Goal: Information Seeking & Learning: Learn about a topic

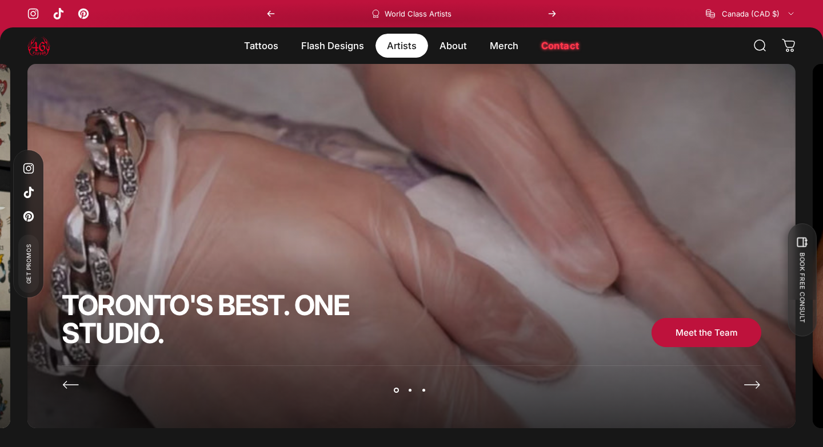
click at [404, 54] on magnet-element "Artists Artists" at bounding box center [401, 46] width 53 height 24
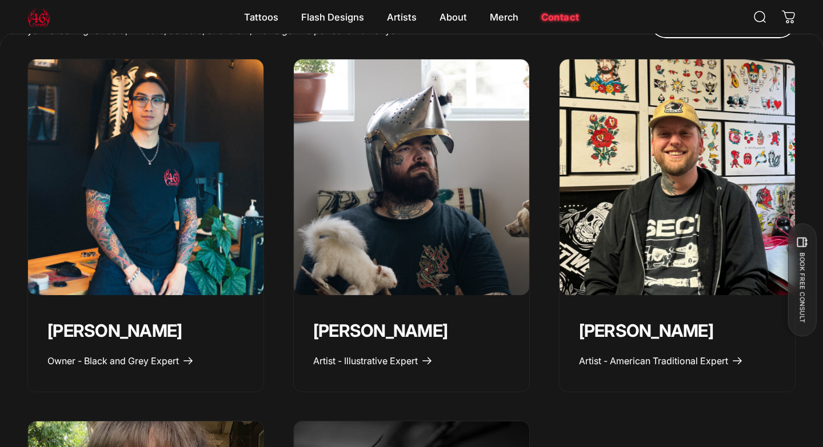
scroll to position [486, 0]
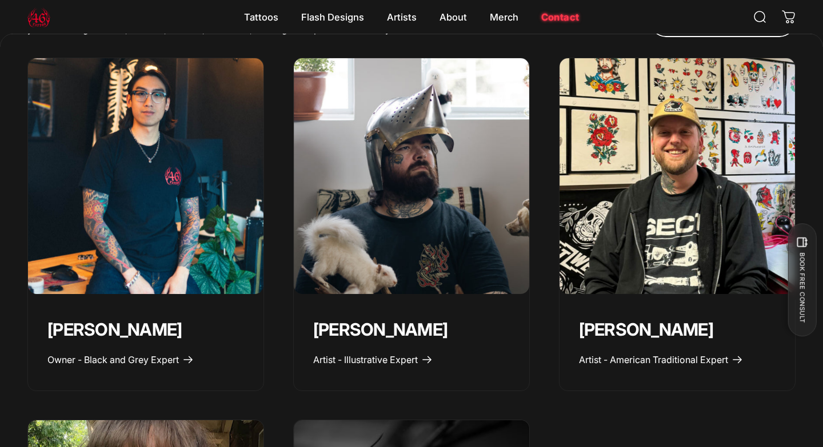
click at [123, 189] on img "Geoffrey Wong" at bounding box center [145, 176] width 247 height 247
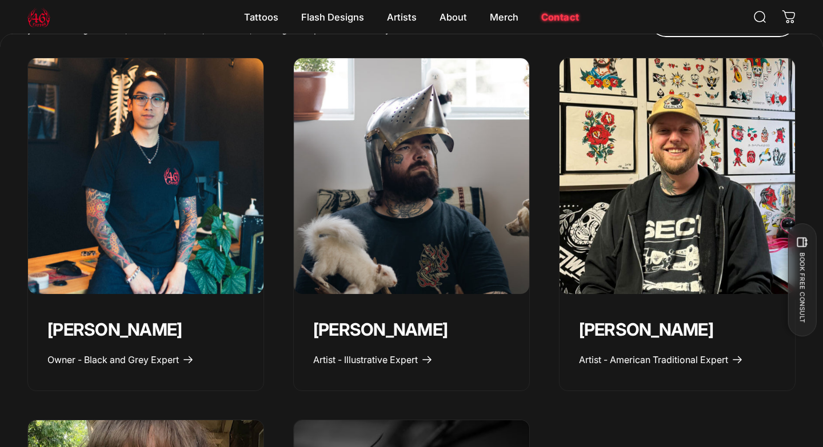
click at [640, 175] on img "Spencer Skalko" at bounding box center [676, 176] width 247 height 247
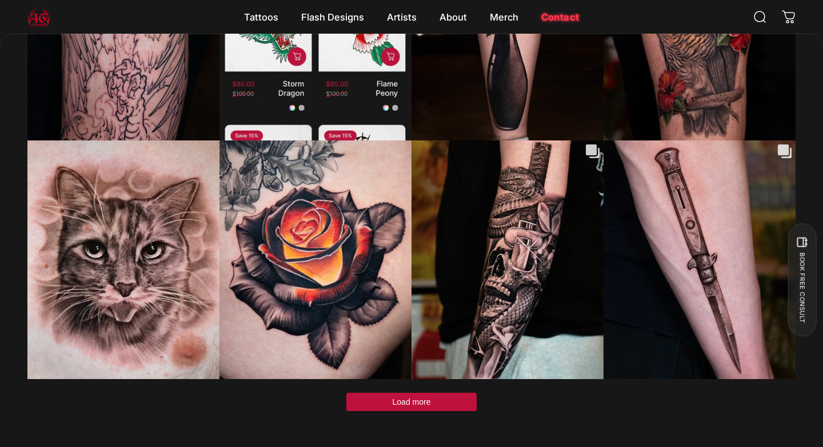
scroll to position [3484, 0]
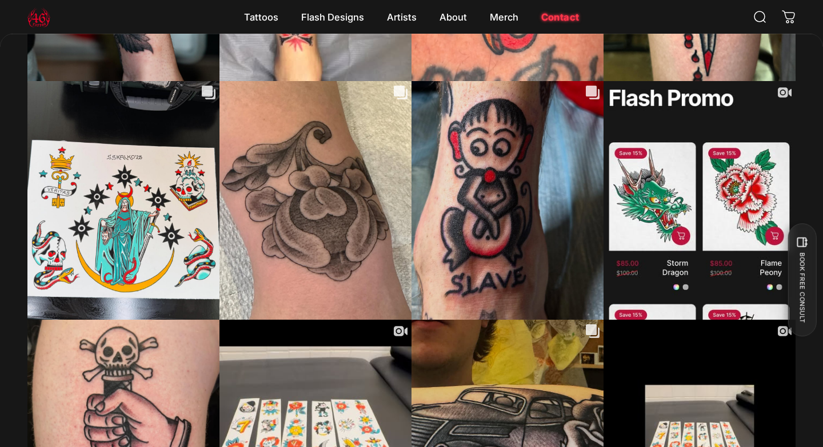
scroll to position [3157, 0]
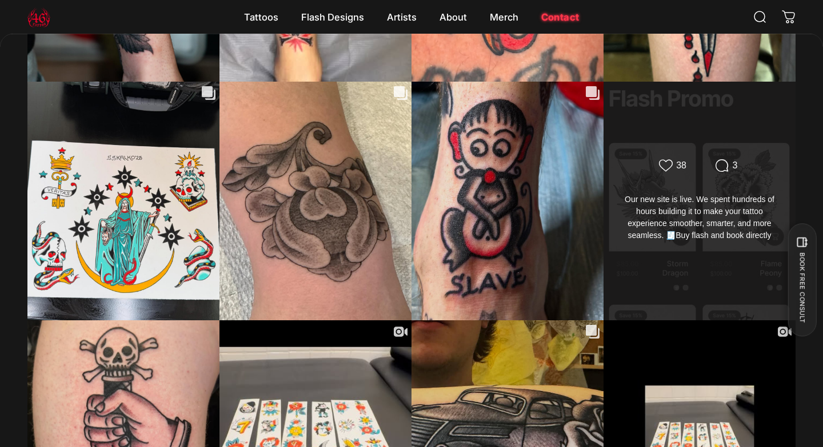
click at [630, 159] on div "Likes Count 38 Comments Count 3" at bounding box center [699, 167] width 154 height 16
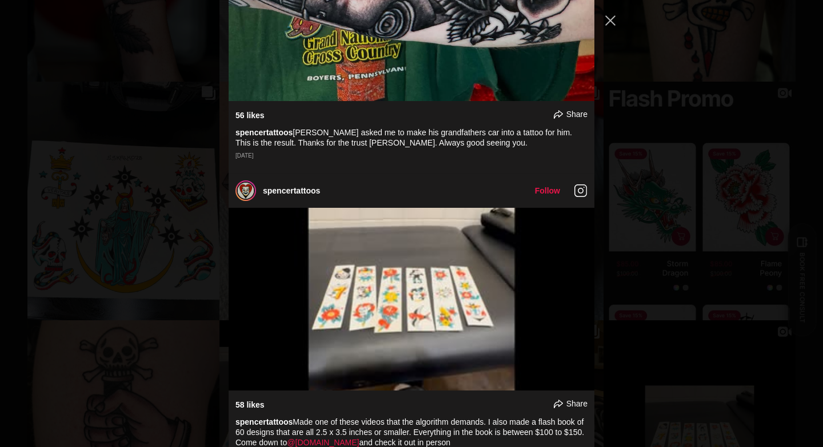
scroll to position [3545, 0]
click at [98, 321] on div "46.tattoo.studio Follow" at bounding box center [411, 223] width 823 height 447
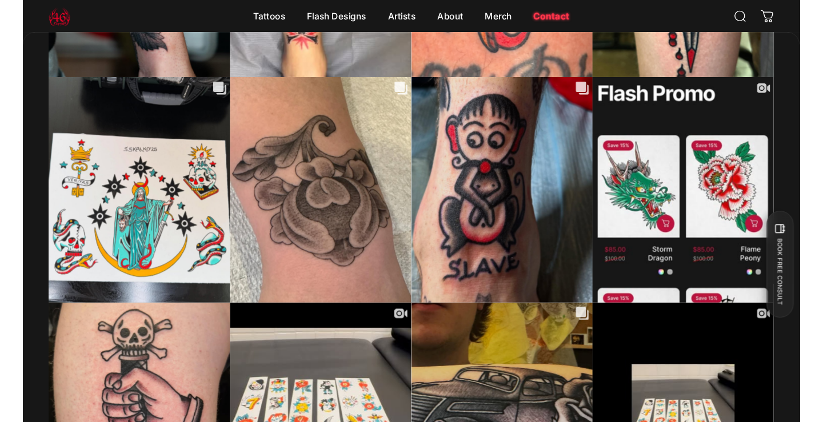
scroll to position [3067, 0]
